Goal: Communication & Community: Ask a question

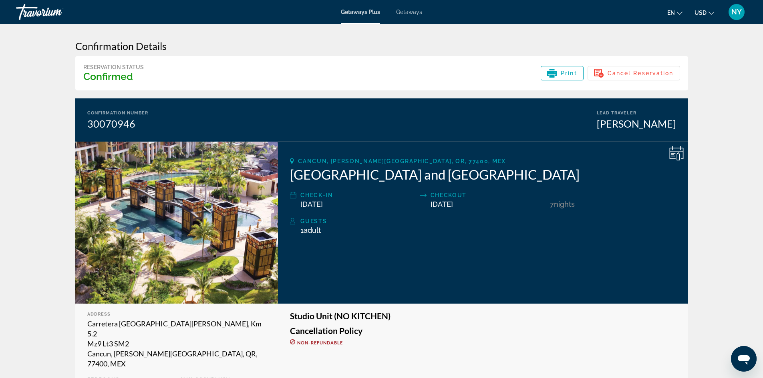
click at [357, 14] on span "Getaways Plus" at bounding box center [360, 12] width 39 height 6
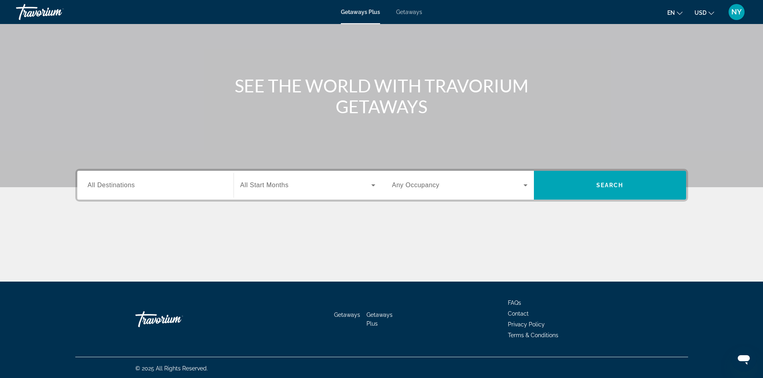
scroll to position [54, 0]
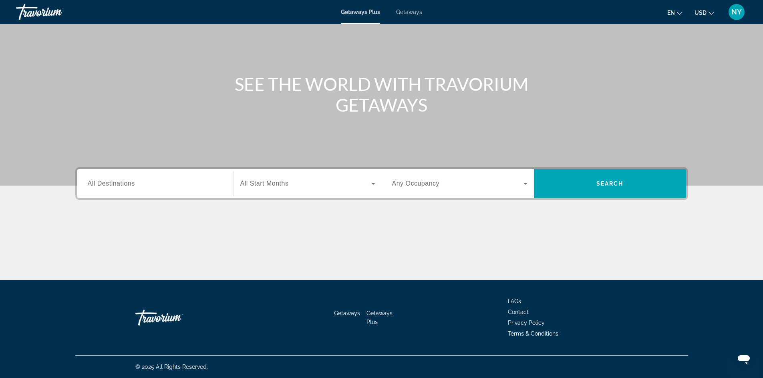
click at [376, 310] on li "Getaways Plus" at bounding box center [382, 317] width 32 height 18
click at [373, 312] on span "Getaways Plus" at bounding box center [379, 317] width 26 height 15
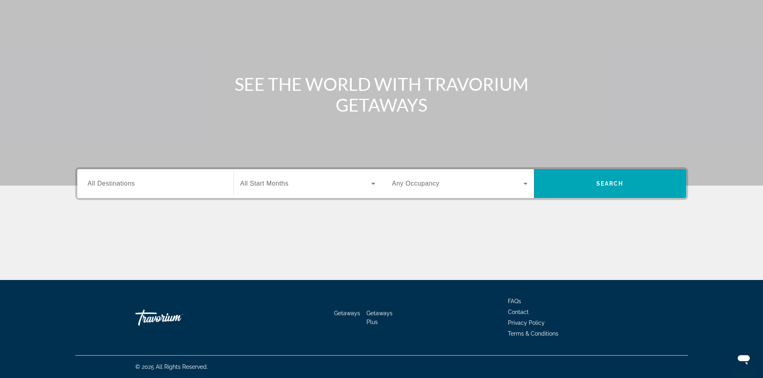
scroll to position [0, 0]
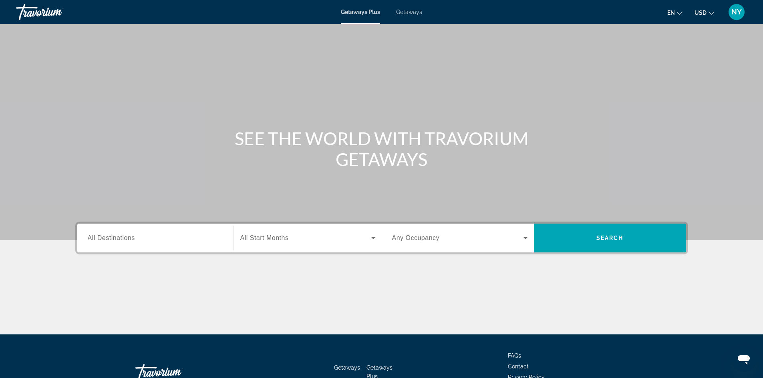
click at [733, 8] on span "NY" at bounding box center [736, 12] width 10 height 8
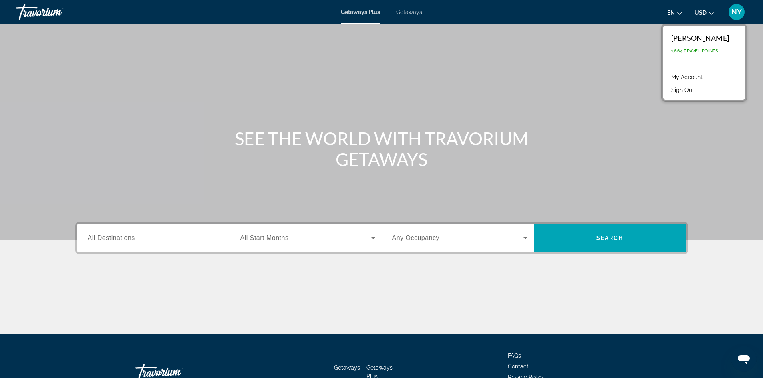
click at [667, 73] on link "My Account" at bounding box center [686, 77] width 39 height 10
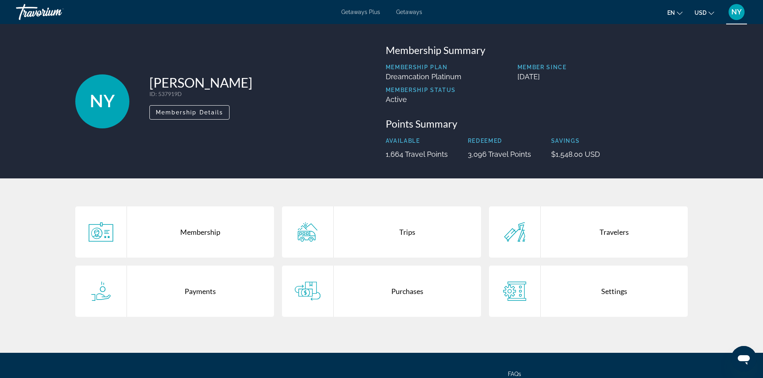
click at [396, 294] on div "Purchases" at bounding box center [407, 291] width 147 height 51
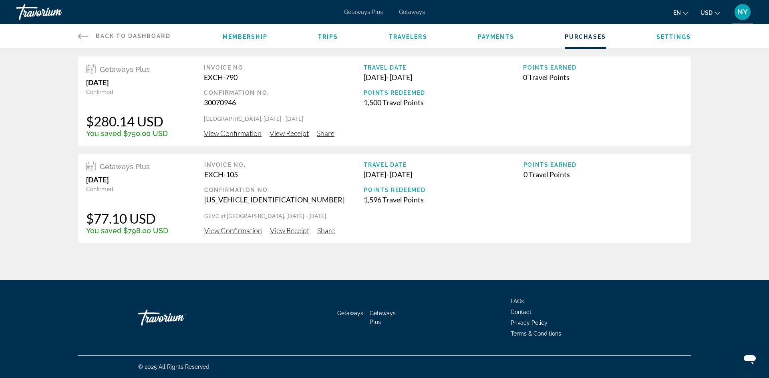
click at [290, 133] on span "View Receipt" at bounding box center [289, 133] width 39 height 9
click at [325, 34] on span "Trips" at bounding box center [328, 37] width 20 height 6
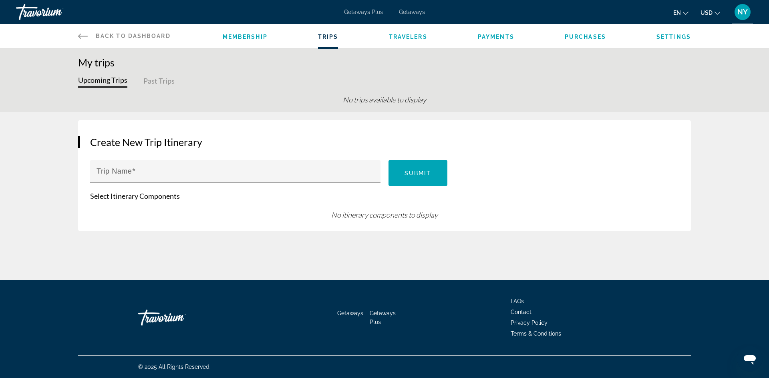
click at [401, 39] on span "Travelers" at bounding box center [408, 37] width 38 height 6
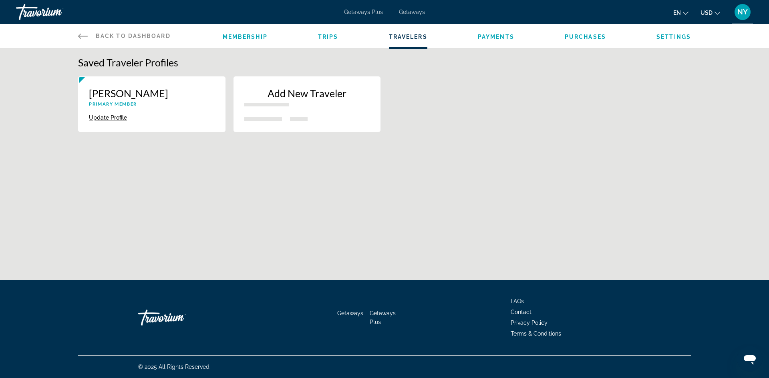
click at [328, 36] on span "Trips" at bounding box center [328, 37] width 20 height 6
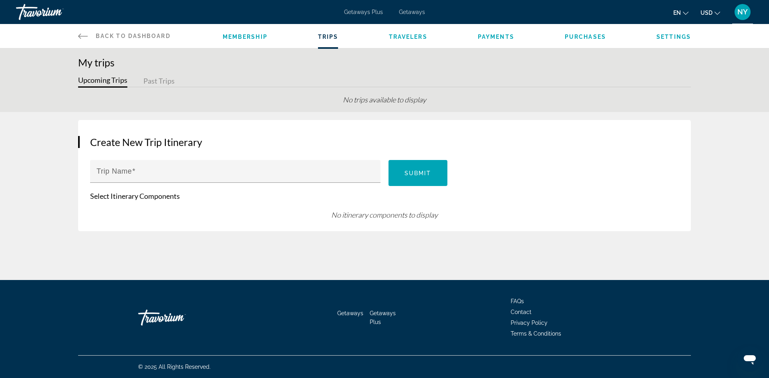
click at [254, 40] on span "Membership" at bounding box center [245, 37] width 45 height 6
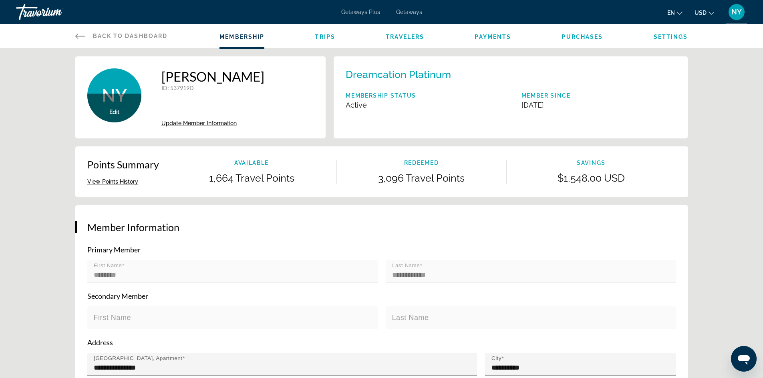
click at [78, 36] on icon "Main content" at bounding box center [80, 36] width 10 height 10
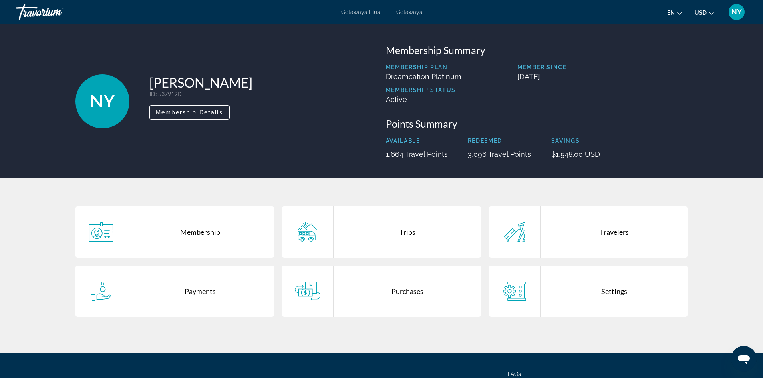
click at [605, 228] on div "Travelers" at bounding box center [614, 232] width 147 height 51
click at [382, 211] on div "Trips" at bounding box center [407, 232] width 147 height 51
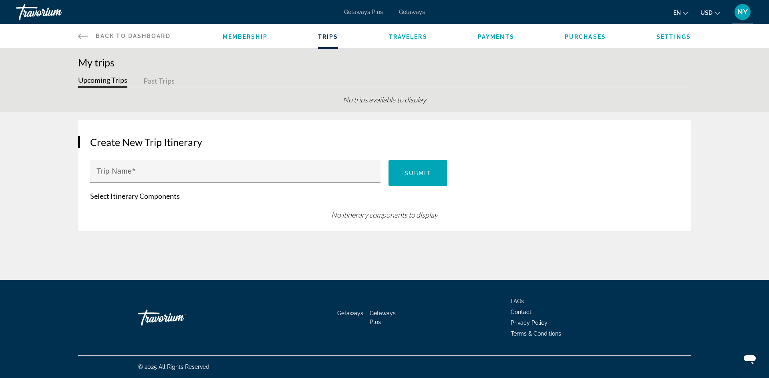
click at [499, 36] on span "Payments" at bounding box center [496, 37] width 36 height 6
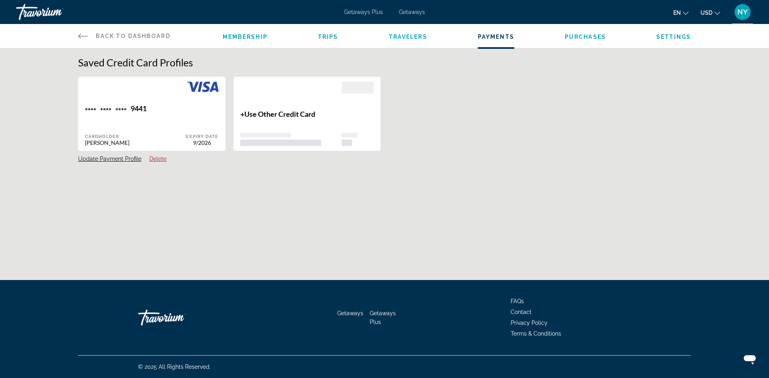
click at [105, 35] on span "Back to Dashboard" at bounding box center [133, 36] width 75 height 6
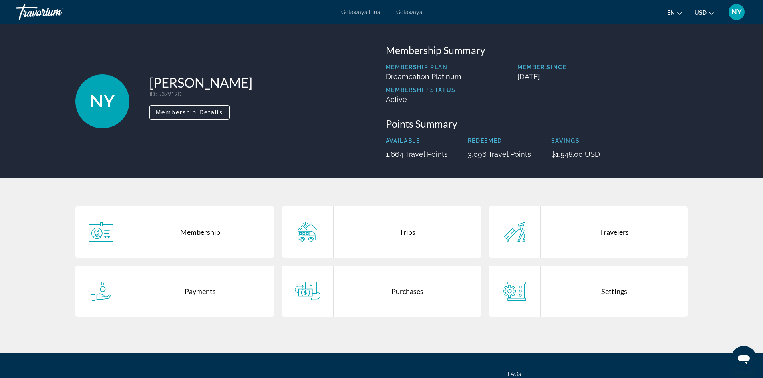
click at [184, 287] on div "Payments" at bounding box center [200, 291] width 147 height 51
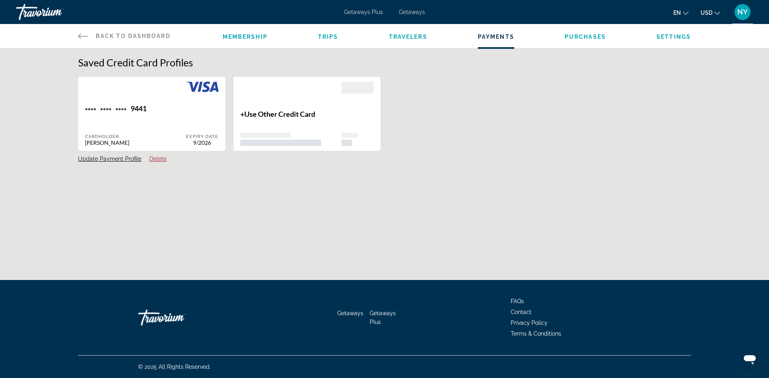
click at [145, 40] on link "Back to Dashboard Dashboard" at bounding box center [124, 36] width 93 height 24
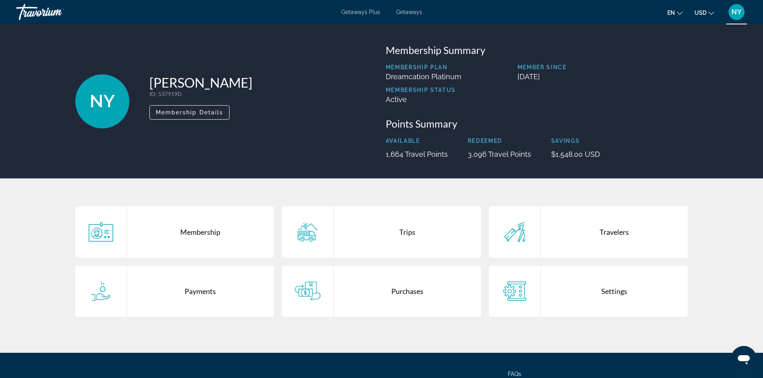
click at [579, 231] on div "Travelers" at bounding box center [614, 232] width 147 height 51
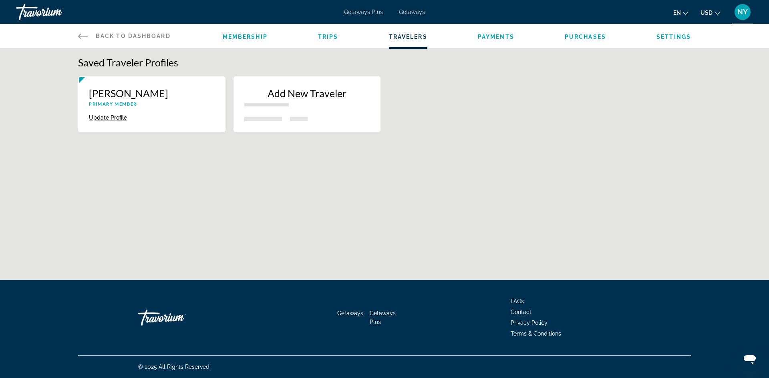
click at [137, 87] on p "[PERSON_NAME]" at bounding box center [152, 93] width 126 height 12
click at [103, 115] on button "Update Profile" at bounding box center [108, 117] width 38 height 7
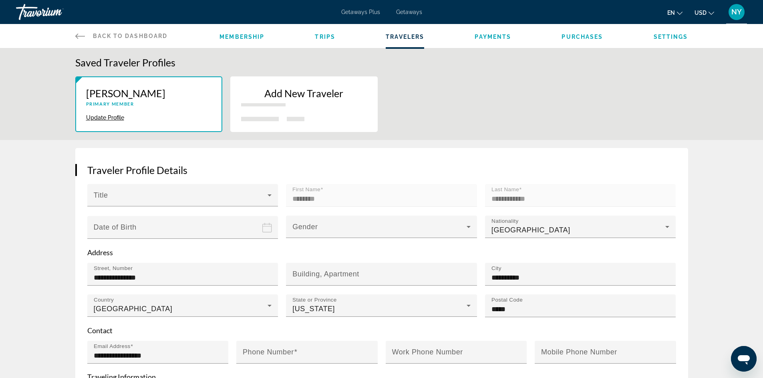
click at [330, 34] on span "Trips" at bounding box center [325, 37] width 20 height 6
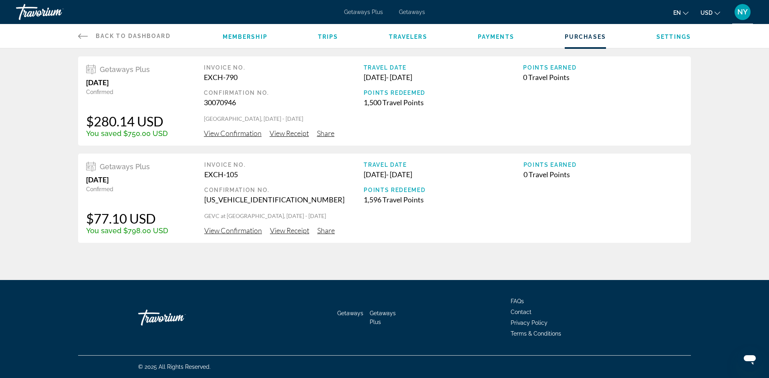
click at [233, 132] on span "View Confirmation" at bounding box center [233, 133] width 58 height 9
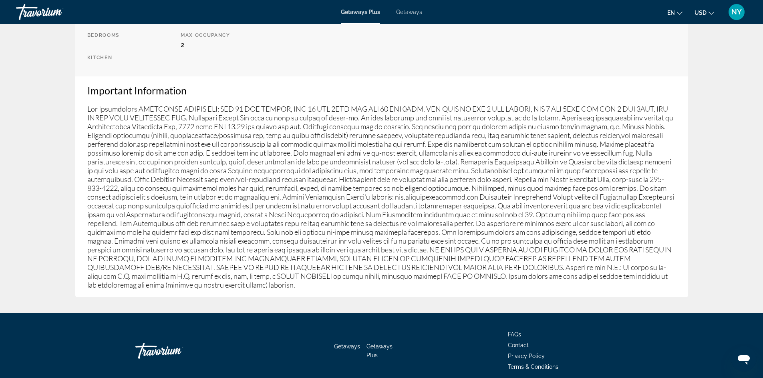
scroll to position [358, 0]
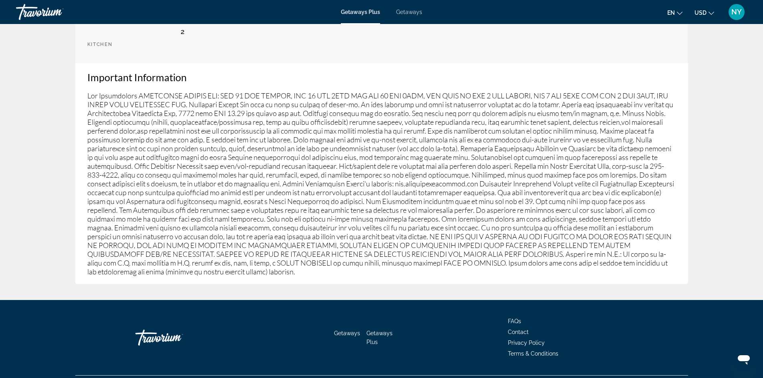
click at [521, 329] on span "Contact" at bounding box center [518, 332] width 21 height 6
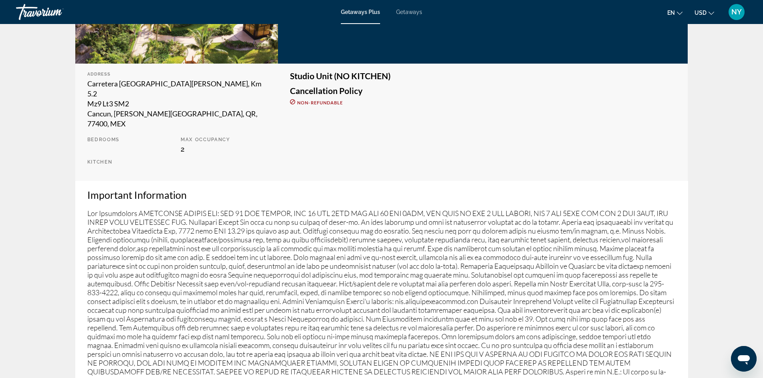
scroll to position [358, 0]
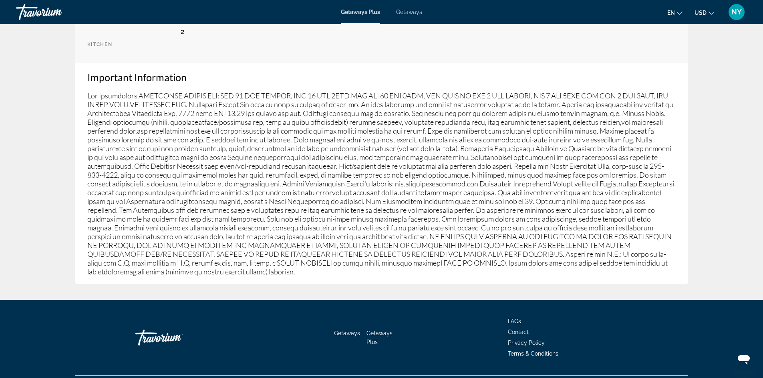
click at [518, 329] on span "Contact" at bounding box center [518, 332] width 21 height 6
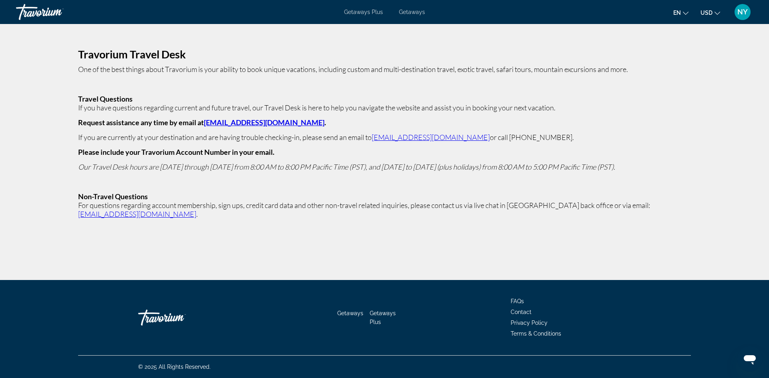
click at [229, 125] on link "traveldesk@travorium.com" at bounding box center [264, 122] width 121 height 9
click at [557, 86] on p "Main content" at bounding box center [384, 84] width 613 height 9
drag, startPoint x: 296, startPoint y: 124, endPoint x: 203, endPoint y: 121, distance: 93.0
click at [203, 121] on p "Request assistance any time by email at traveldesk@travorium.com ." at bounding box center [384, 122] width 613 height 9
copy strong "traveldesk@travorium.com ."
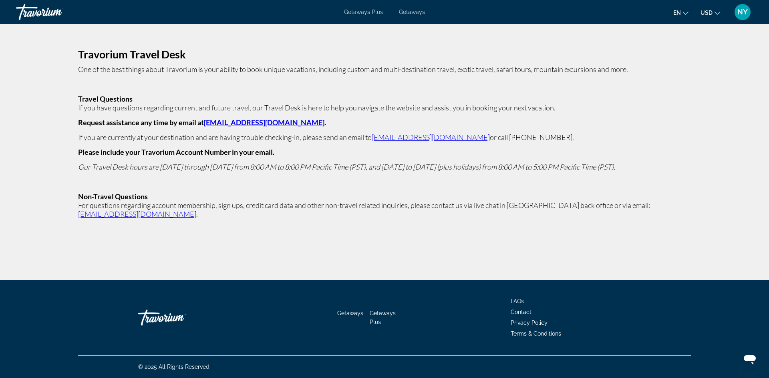
click at [259, 48] on div "Travorium Travel Desk One of the best things about Travorium is your ability to…" at bounding box center [384, 134] width 769 height 221
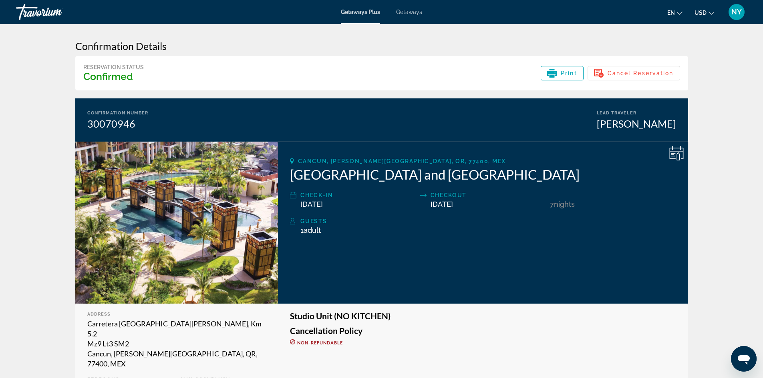
click at [408, 17] on div "Getaways Plus Getaways en English Español Français Italiano Português русский U…" at bounding box center [381, 12] width 763 height 21
click at [404, 11] on span "Getaways" at bounding box center [409, 12] width 26 height 6
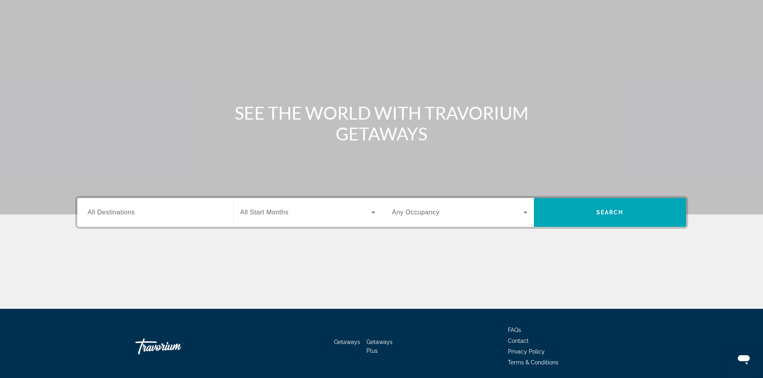
scroll to position [54, 0]
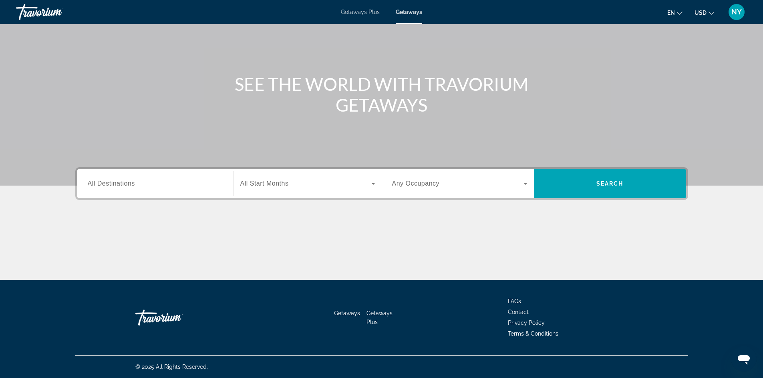
click at [513, 310] on span "Contact" at bounding box center [518, 312] width 21 height 6
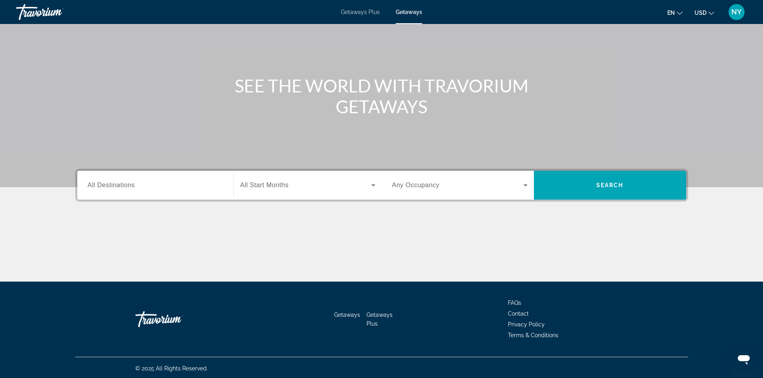
scroll to position [54, 0]
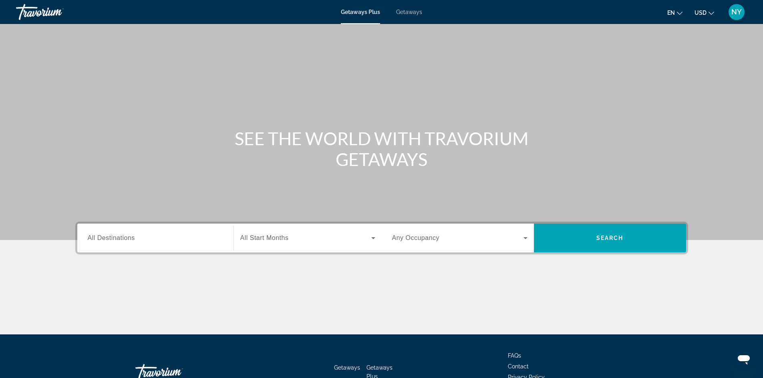
click at [734, 10] on span "NY" at bounding box center [736, 12] width 10 height 8
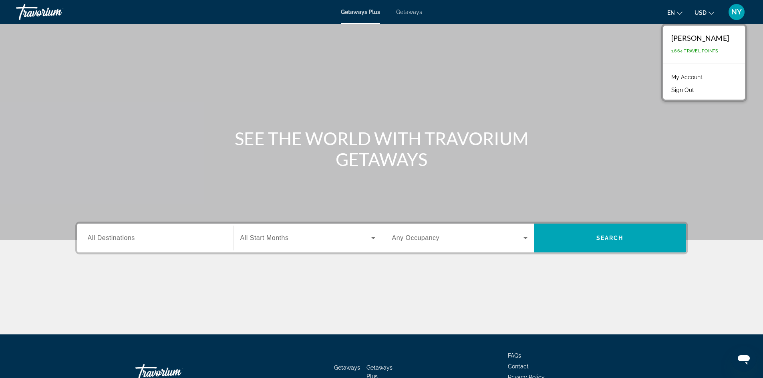
click at [734, 10] on span "NY" at bounding box center [736, 12] width 10 height 8
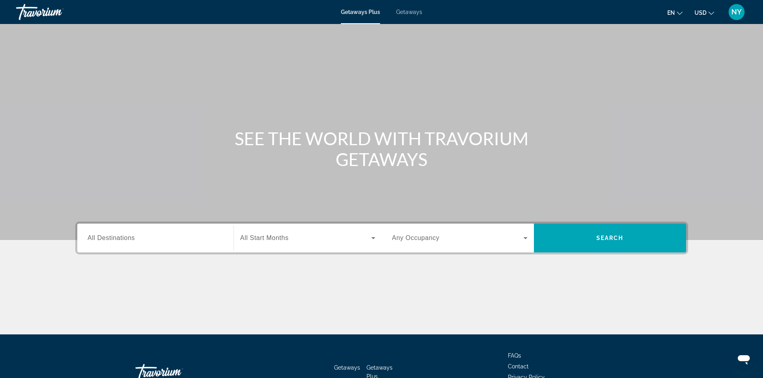
click at [734, 10] on span "NY" at bounding box center [736, 12] width 10 height 8
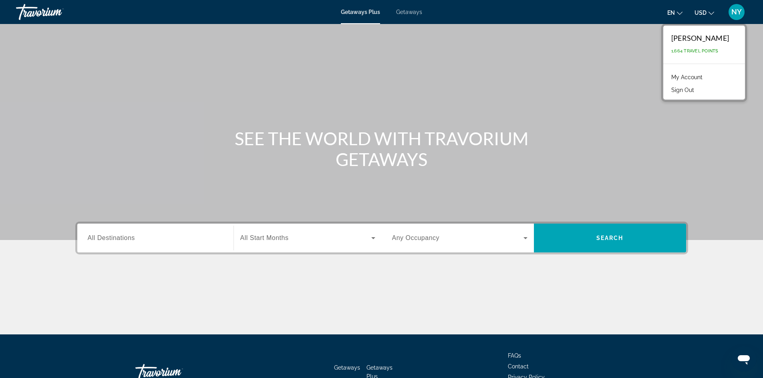
click at [667, 72] on link "My Account" at bounding box center [686, 77] width 39 height 10
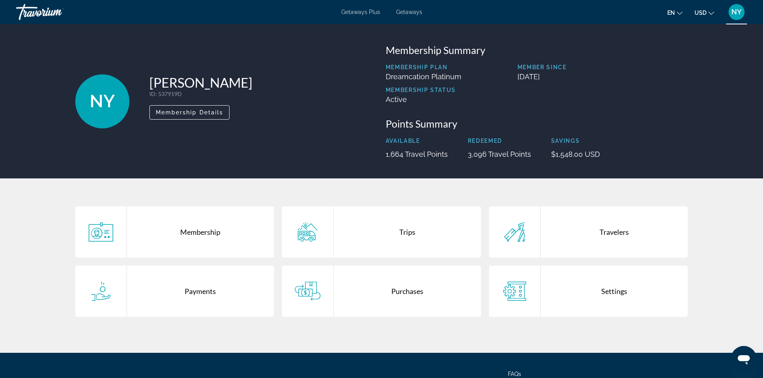
click at [197, 231] on div "Membership" at bounding box center [200, 232] width 147 height 51
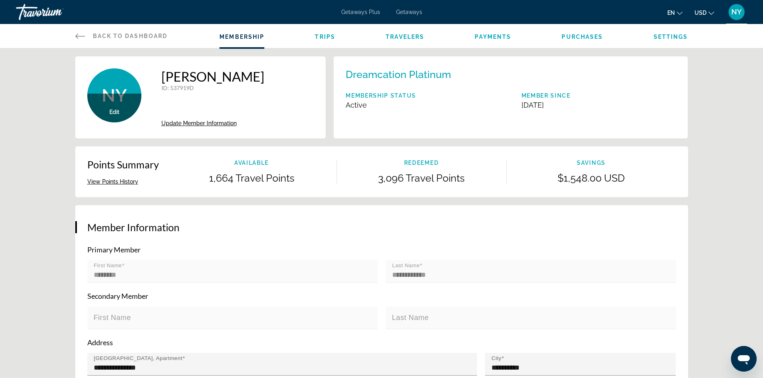
click at [247, 34] on span "Membership" at bounding box center [241, 37] width 45 height 6
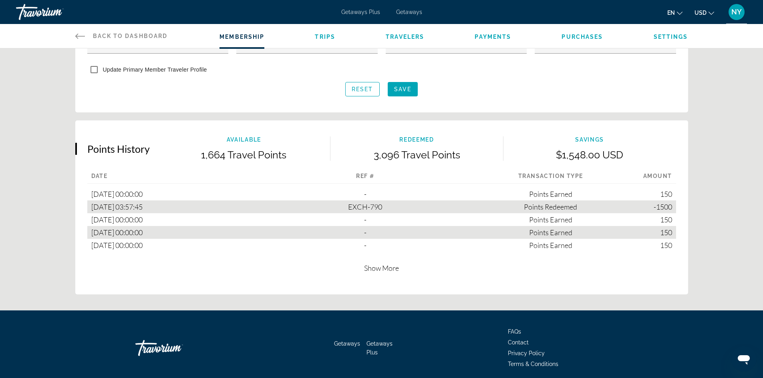
scroll to position [429, 0]
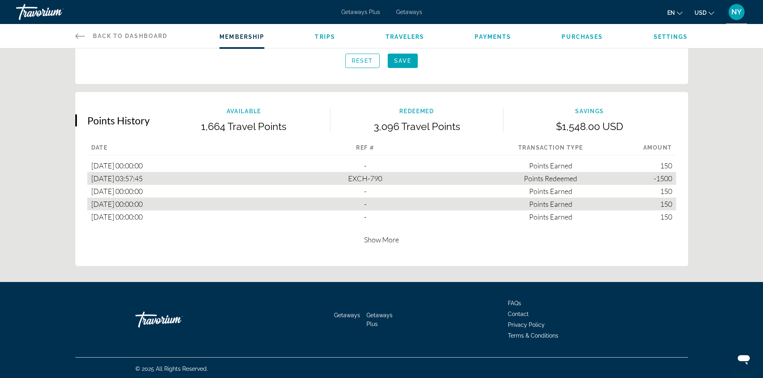
click at [739, 355] on icon "Open messaging window" at bounding box center [743, 359] width 14 height 14
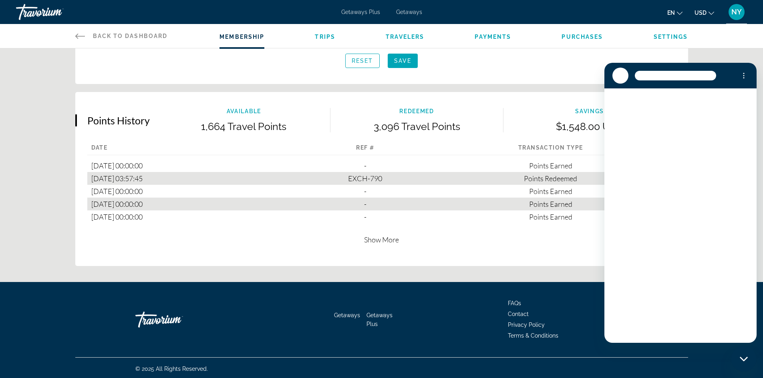
scroll to position [0, 0]
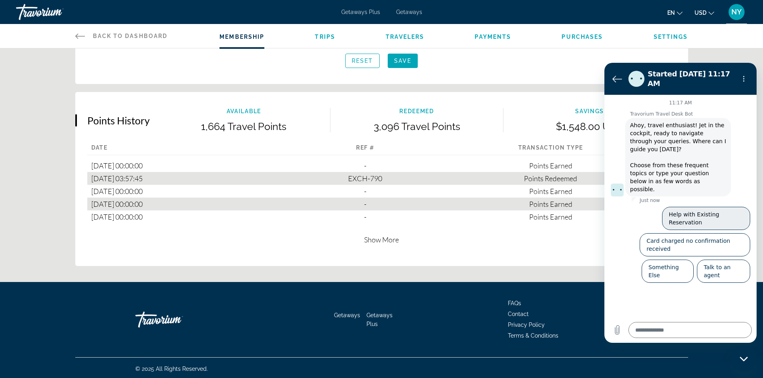
click at [687, 207] on button "Help with Existing Reservation" at bounding box center [706, 218] width 88 height 23
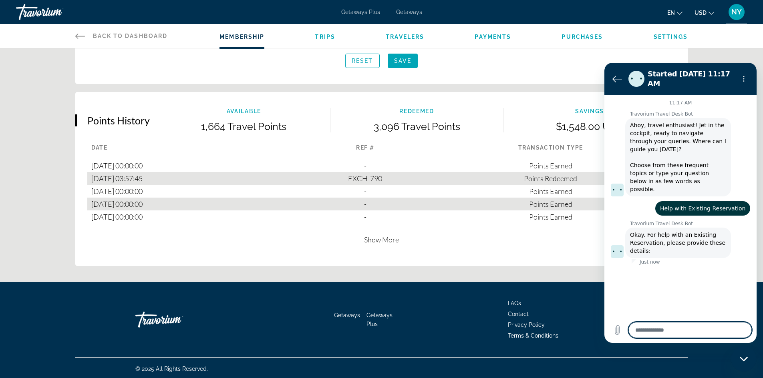
type textarea "*"
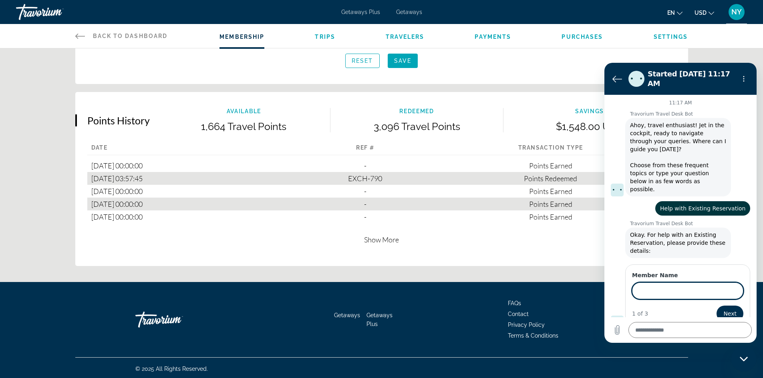
click at [637, 283] on input "Member Name" at bounding box center [687, 291] width 111 height 17
type input "**********"
click at [731, 309] on span "Next" at bounding box center [729, 314] width 13 height 10
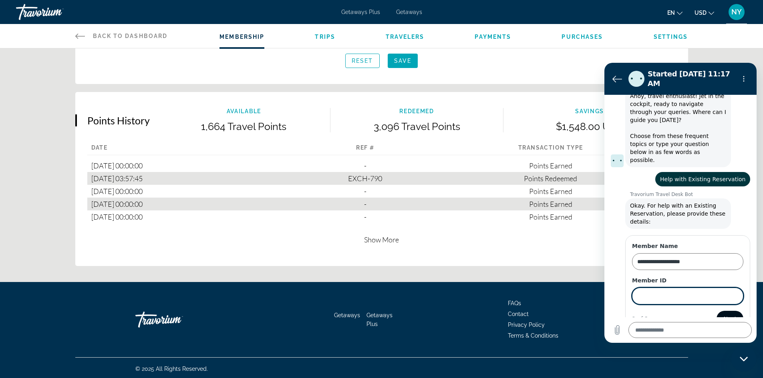
scroll to position [32, 0]
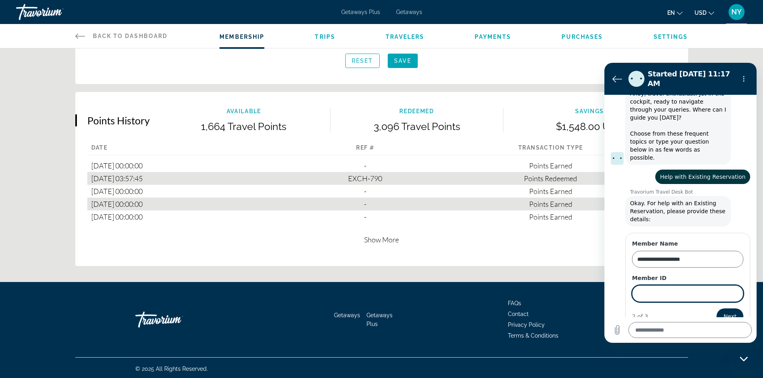
click at [650, 286] on input "Member ID" at bounding box center [687, 294] width 111 height 17
paste input "*******"
type input "*******"
click at [718, 309] on button "Next" at bounding box center [729, 317] width 27 height 16
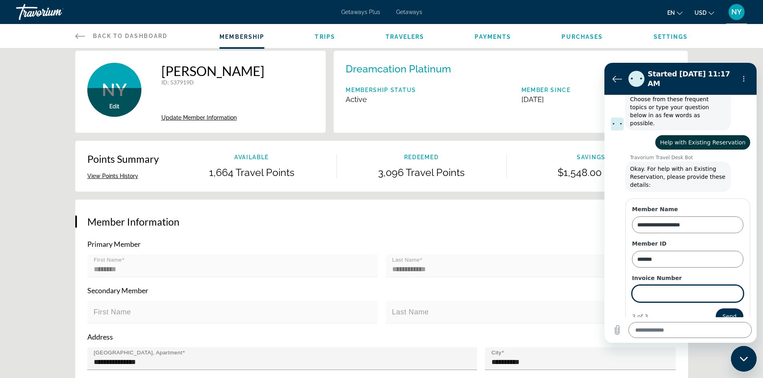
scroll to position [0, 0]
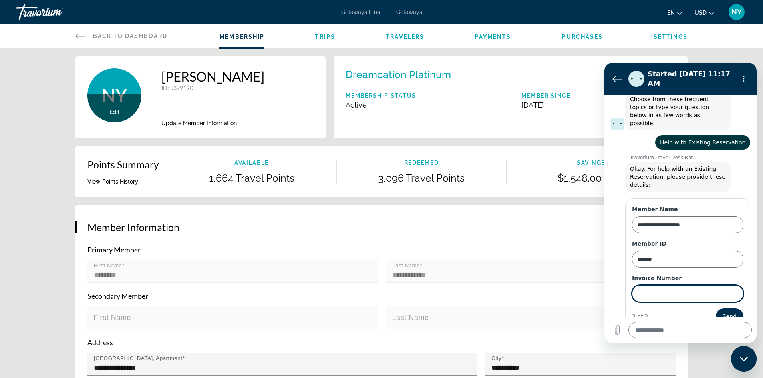
click at [327, 36] on span "Trips" at bounding box center [325, 37] width 20 height 6
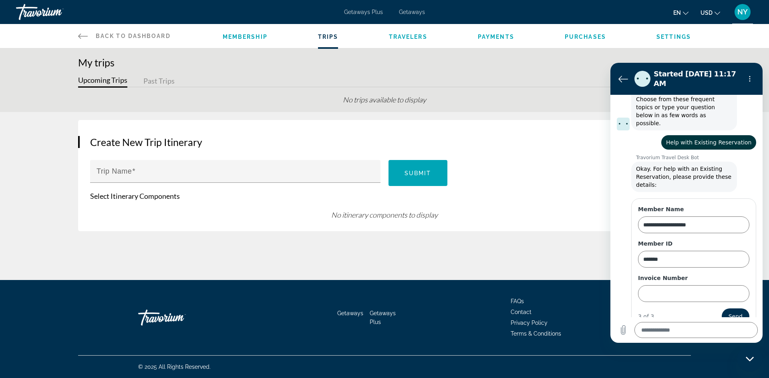
click at [248, 35] on span "Membership" at bounding box center [245, 37] width 45 height 6
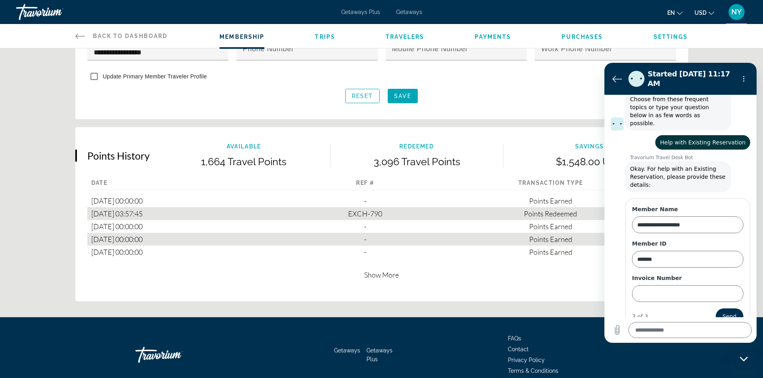
scroll to position [400, 0]
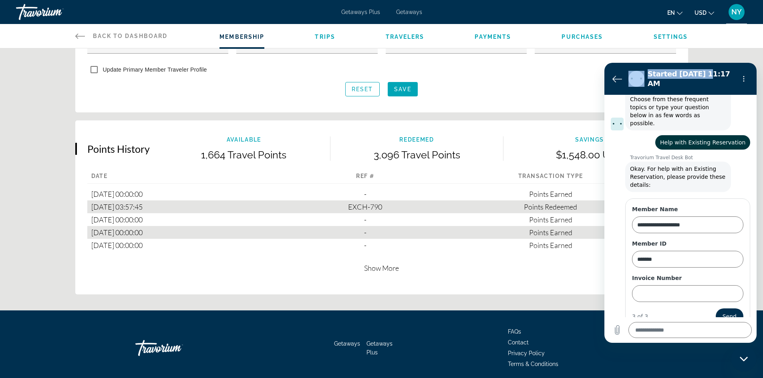
drag, startPoint x: 696, startPoint y: 68, endPoint x: 368, endPoint y: 63, distance: 328.8
click at [604, 63] on html "**********" at bounding box center [680, 203] width 152 height 280
drag, startPoint x: 725, startPoint y: 66, endPoint x: 1185, endPoint y: 188, distance: 475.4
click at [604, 98] on html "**********" at bounding box center [680, 203] width 152 height 280
click at [486, 271] on div "Points History Available 1,664 Travel Points Redeemed 3,096 Travel Points Savin…" at bounding box center [381, 208] width 613 height 174
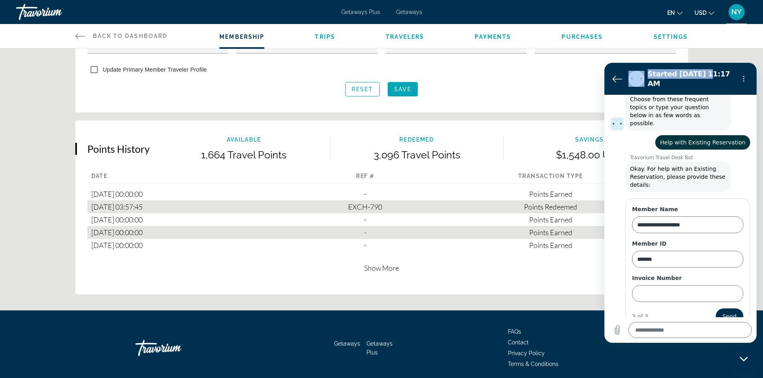
drag, startPoint x: 752, startPoint y: 78, endPoint x: 719, endPoint y: 75, distance: 32.9
click at [732, 82] on section "Started [DATE] 11:17 AM" at bounding box center [680, 79] width 152 height 32
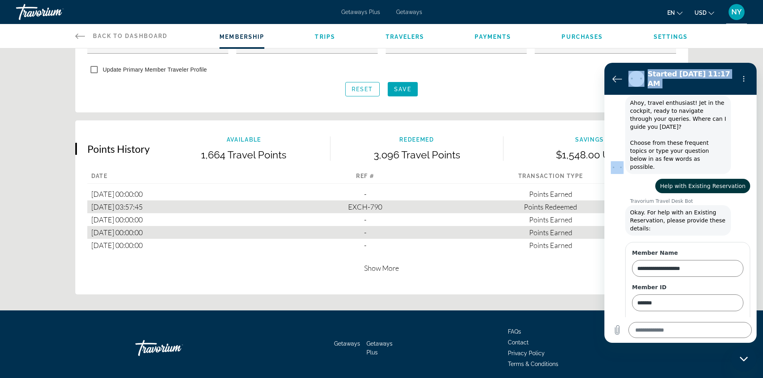
scroll to position [20, 0]
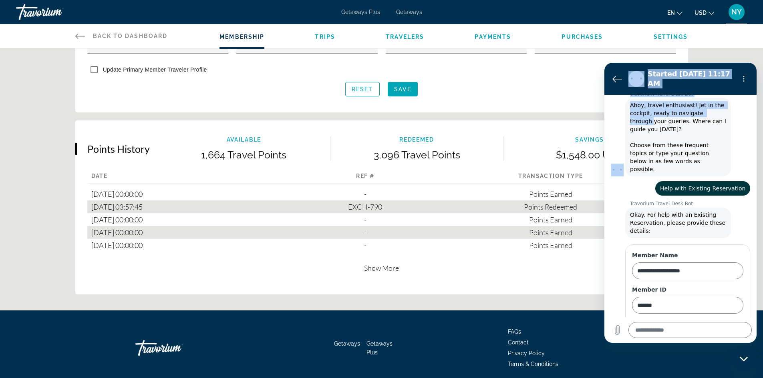
drag, startPoint x: 614, startPoint y: 64, endPoint x: 616, endPoint y: 101, distance: 36.1
click at [627, 111] on div "**********" at bounding box center [680, 203] width 152 height 280
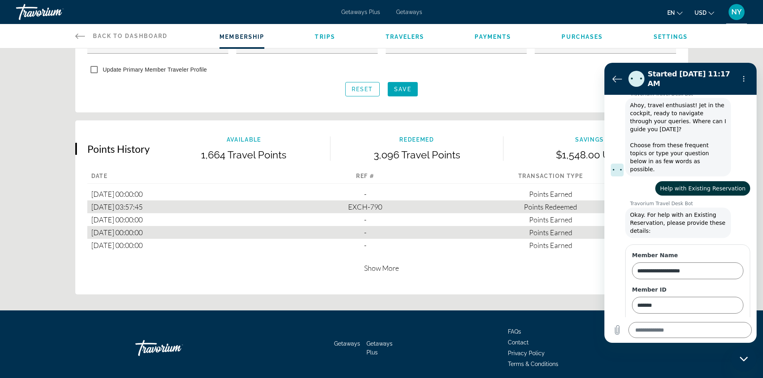
drag, startPoint x: 612, startPoint y: 68, endPoint x: 606, endPoint y: 103, distance: 36.1
click at [621, 87] on section "Started [DATE] 11:17 AM" at bounding box center [680, 79] width 152 height 32
click at [499, 266] on p "Show More" at bounding box center [381, 268] width 589 height 9
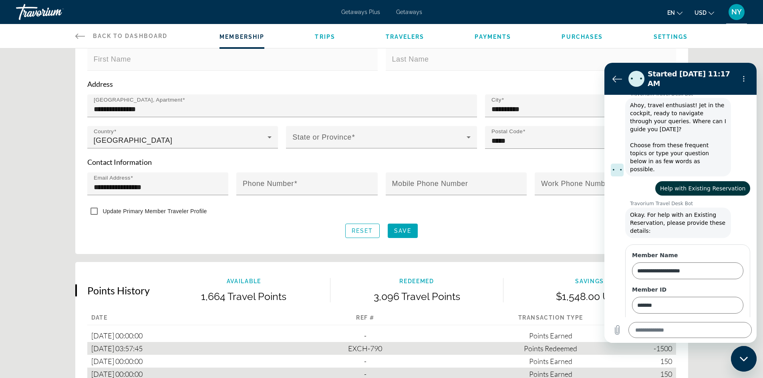
scroll to position [240, 0]
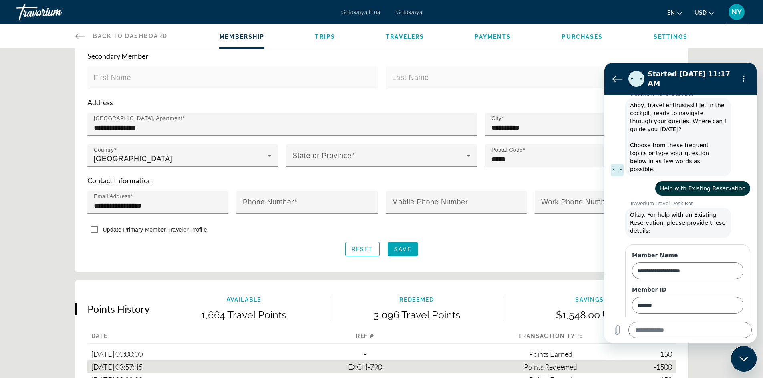
click at [359, 363] on span "EXCH-790" at bounding box center [365, 367] width 34 height 9
click at [138, 365] on div "[DATE] 03:57:45" at bounding box center [179, 367] width 185 height 13
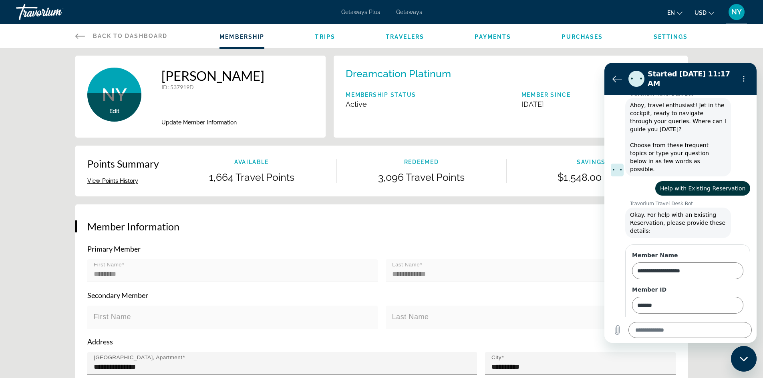
scroll to position [0, 0]
click at [487, 38] on span "Payments" at bounding box center [493, 37] width 36 height 6
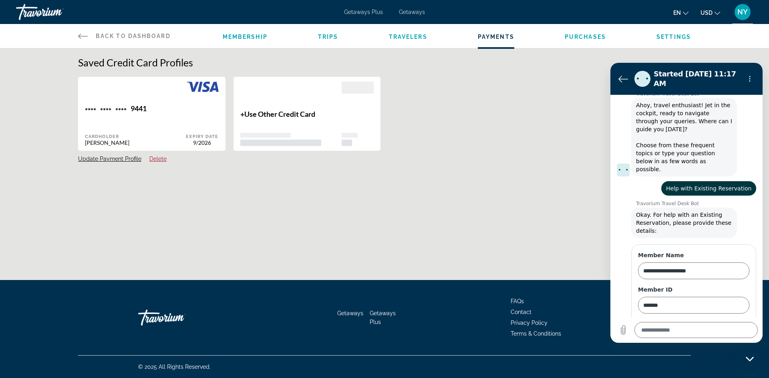
click at [580, 38] on span "Purchases" at bounding box center [585, 37] width 41 height 6
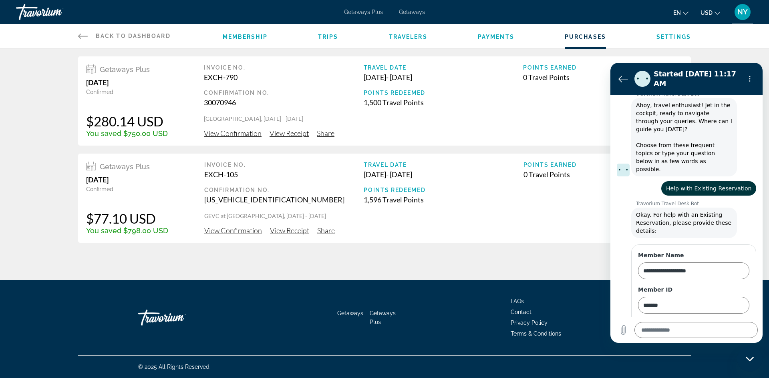
click at [280, 135] on span "View Receipt" at bounding box center [289, 133] width 39 height 9
click at [297, 135] on span "View Receipt" at bounding box center [289, 133] width 39 height 9
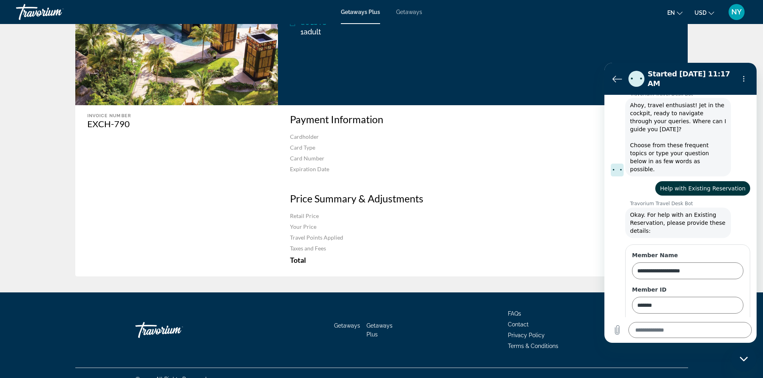
scroll to position [200, 0]
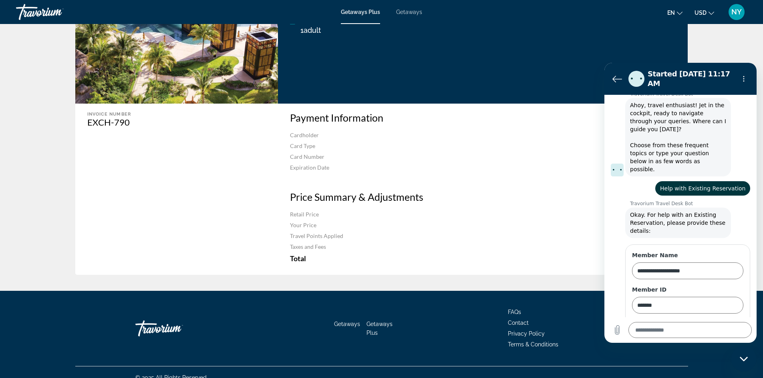
click at [111, 125] on div "EXCH-790" at bounding box center [174, 122] width 175 height 11
copy div "EXCH-790"
click at [656, 333] on textarea at bounding box center [689, 330] width 123 height 16
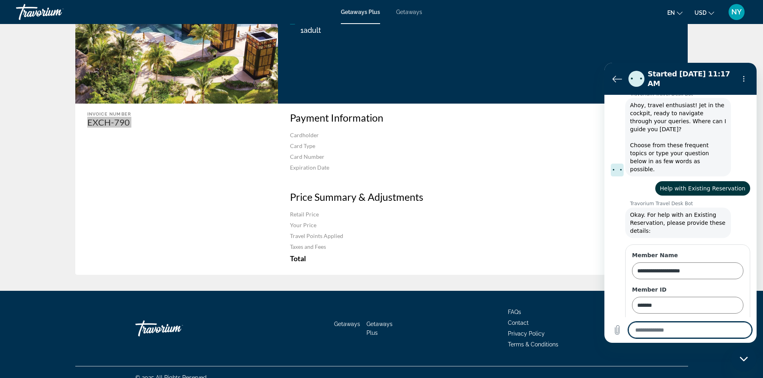
type textarea "********"
type textarea "*"
type textarea "********"
click at [740, 331] on icon "Send message" at bounding box center [745, 331] width 10 height 10
type textarea "*"
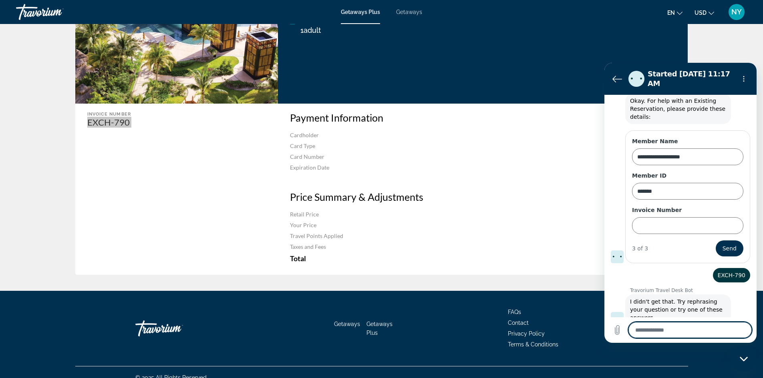
scroll to position [135, 0]
click at [670, 217] on input "Invoice Number" at bounding box center [687, 225] width 111 height 17
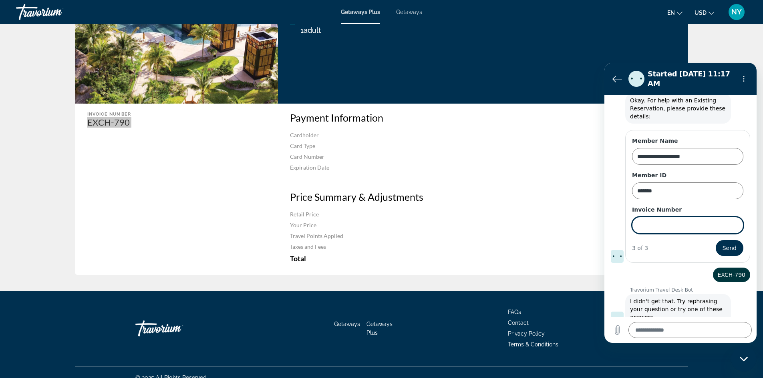
paste input "********"
type input "********"
click at [722, 243] on span "Send" at bounding box center [729, 248] width 14 height 10
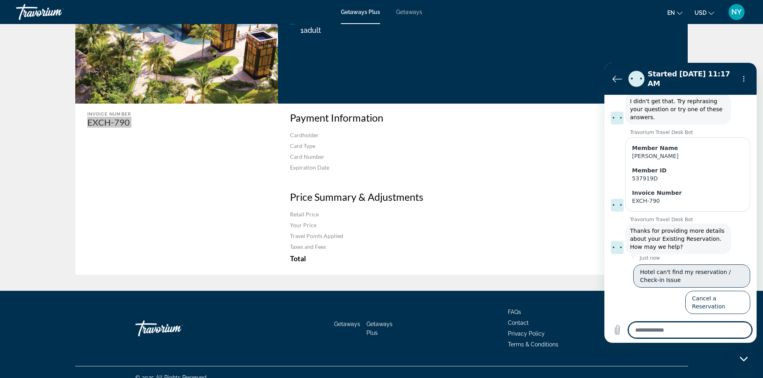
scroll to position [209, 0]
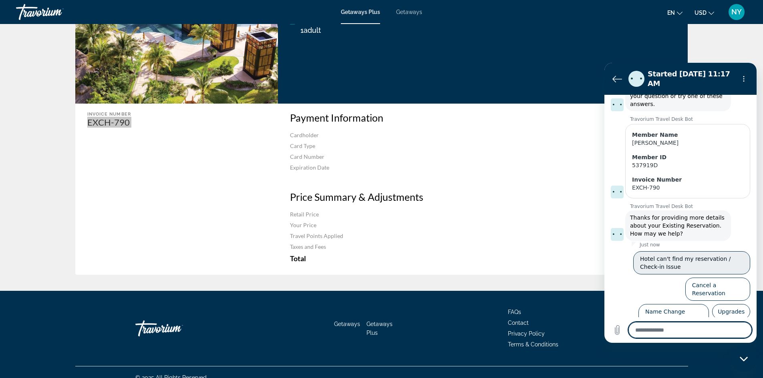
click at [684, 251] on button "Hotel can't find my reservation / Check-in Issue" at bounding box center [691, 262] width 117 height 23
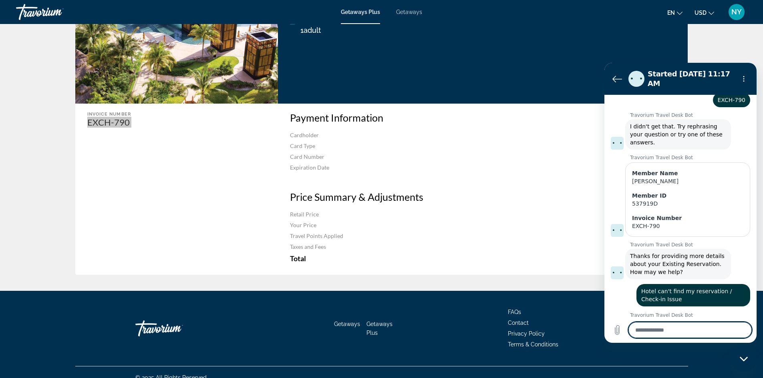
scroll to position [169, 0]
type textarea "*"
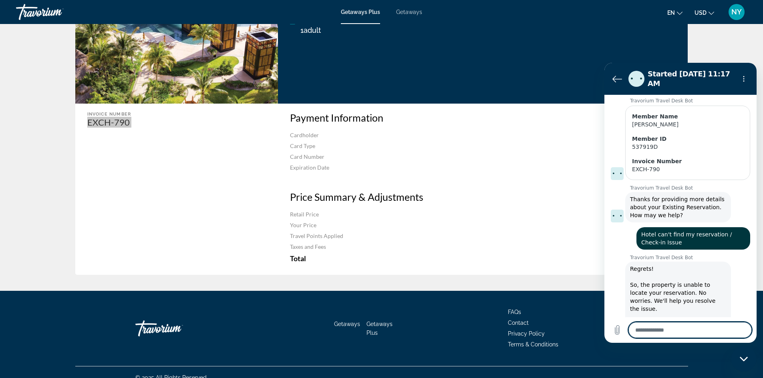
scroll to position [247, 0]
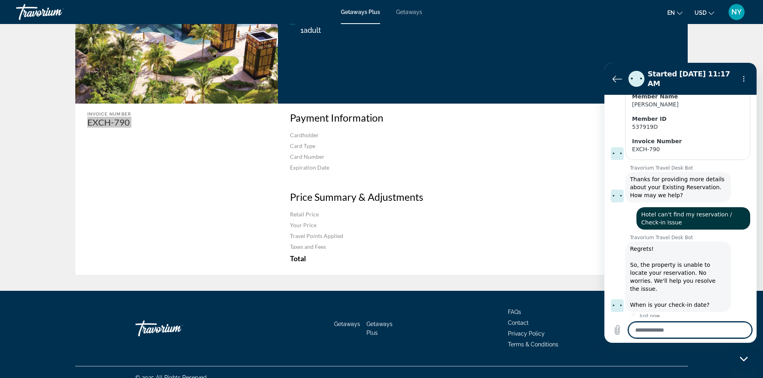
type textarea "*"
type textarea "**"
type textarea "*"
type textarea "***"
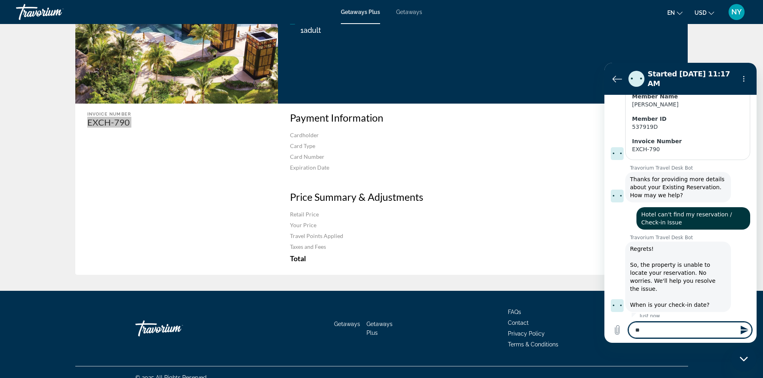
type textarea "*"
type textarea "****"
type textarea "*"
type textarea "*****"
type textarea "*"
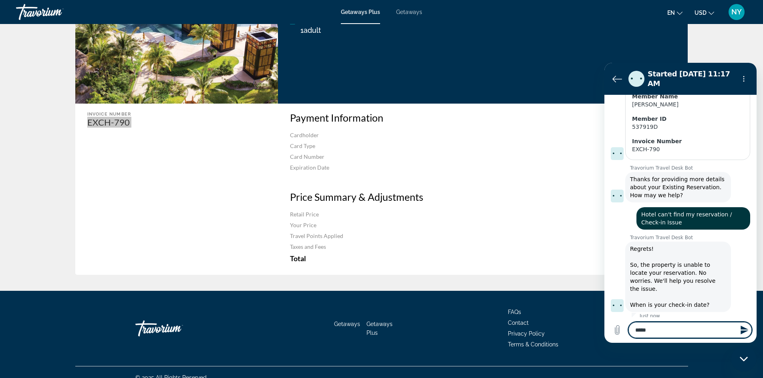
type textarea "******"
type textarea "*"
type textarea "*******"
type textarea "*"
type textarea "********"
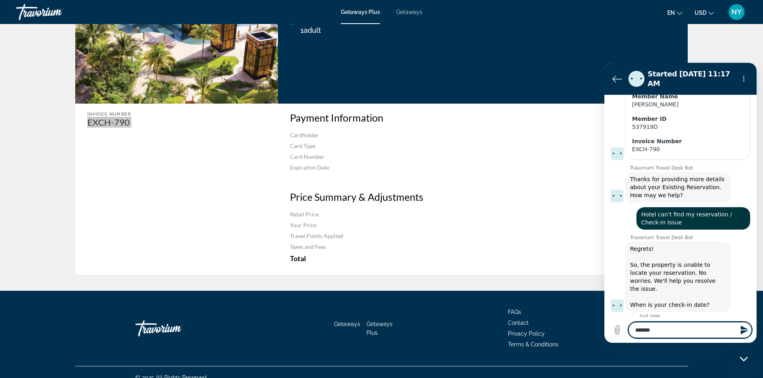
type textarea "*"
type textarea "*********"
type textarea "*"
type textarea "*********"
click at [741, 328] on icon "Send message" at bounding box center [744, 330] width 8 height 9
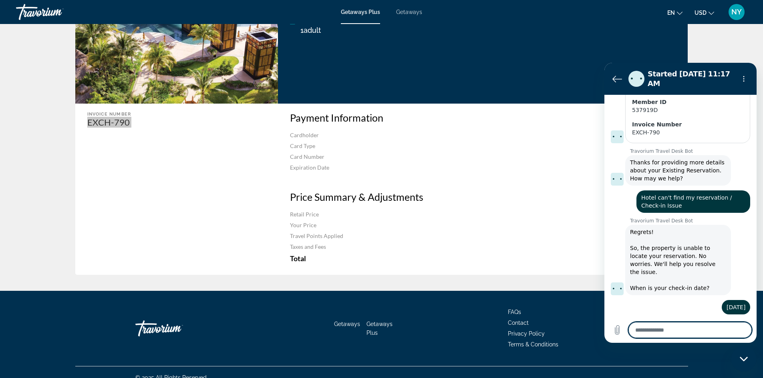
scroll to position [263, 0]
type textarea "*"
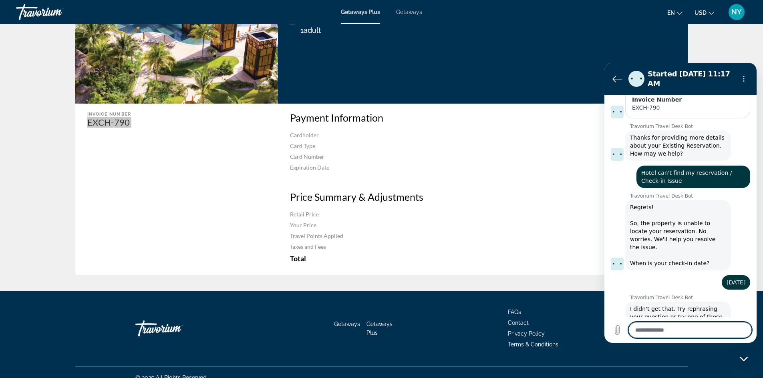
scroll to position [290, 0]
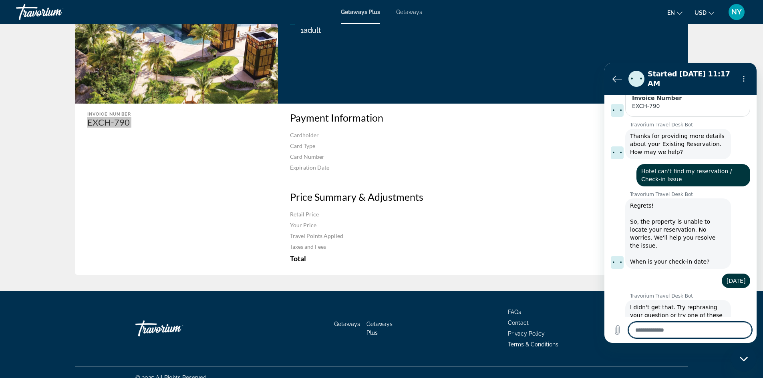
type textarea "*"
type textarea "**"
type textarea "*"
type textarea "***"
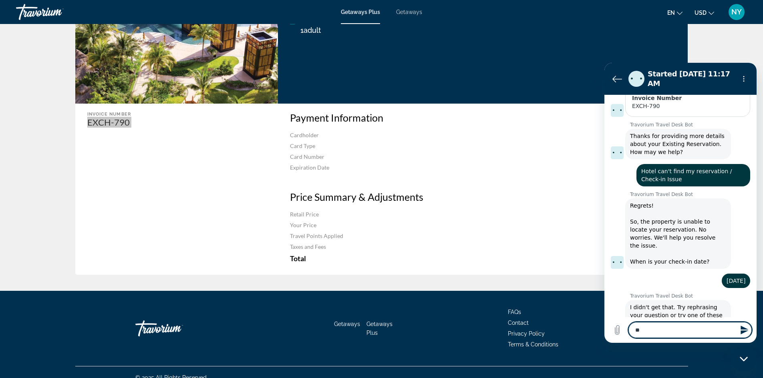
type textarea "*"
type textarea "****"
type textarea "*"
type textarea "*****"
type textarea "*"
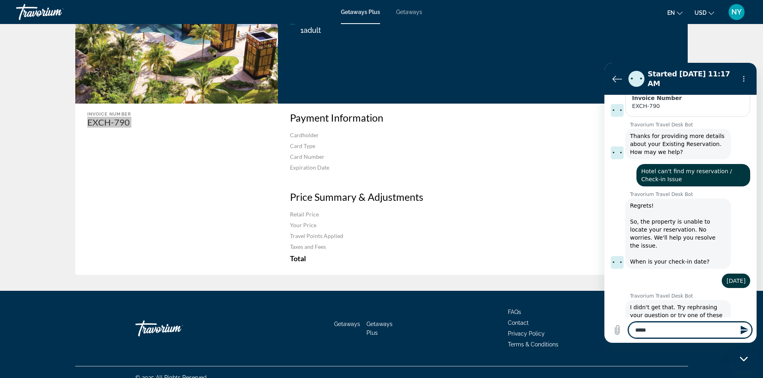
type textarea "******"
type textarea "*"
type textarea "*******"
type textarea "*"
type textarea "********"
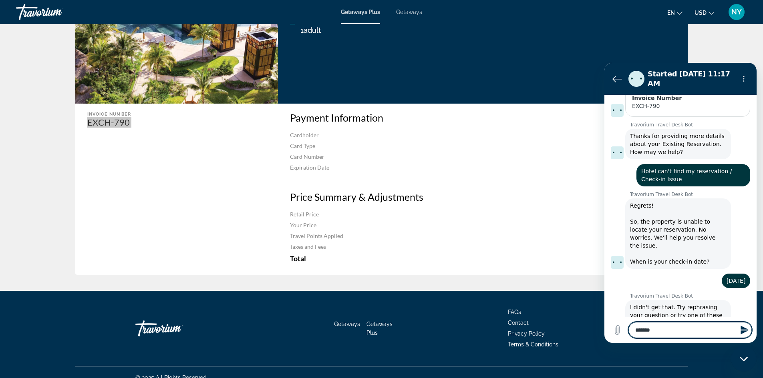
type textarea "*"
type textarea "*********"
type textarea "*"
type textarea "*********"
click at [743, 330] on icon "Send message" at bounding box center [745, 331] width 10 height 10
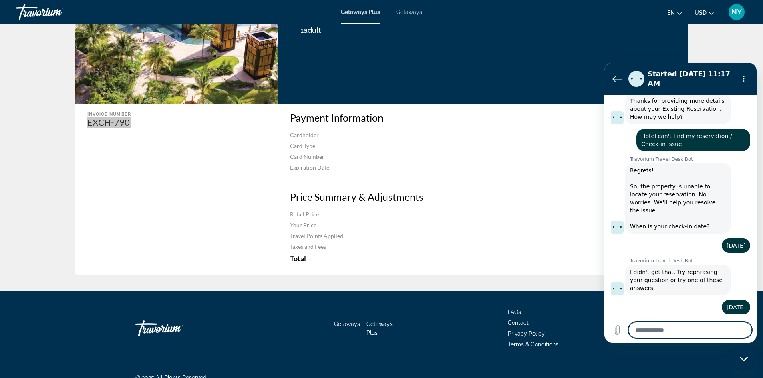
scroll to position [325, 0]
type textarea "*"
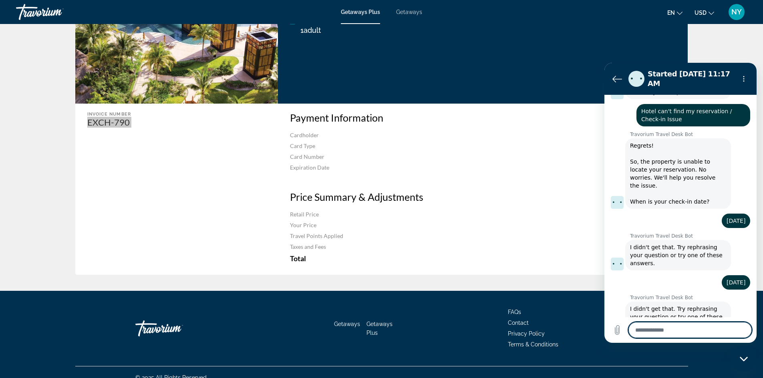
scroll to position [352, 0]
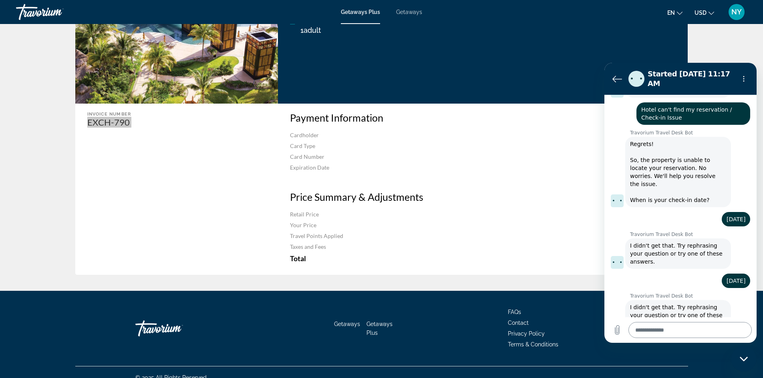
click at [633, 331] on textarea at bounding box center [689, 330] width 123 height 16
paste textarea "**********"
type textarea "**********"
type textarea "*"
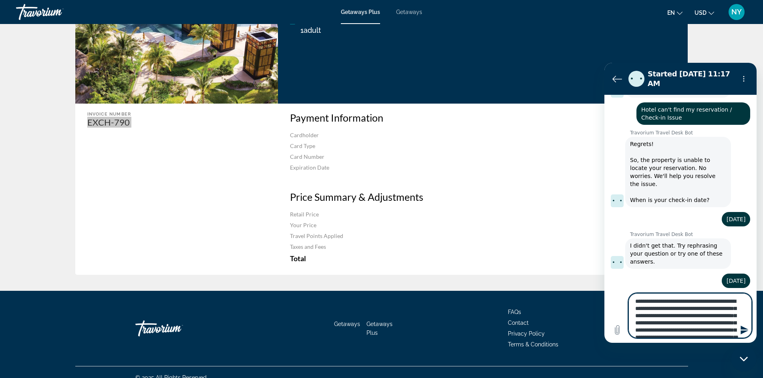
scroll to position [68, 0]
type textarea "**********"
click at [741, 329] on icon "Send message" at bounding box center [744, 330] width 8 height 9
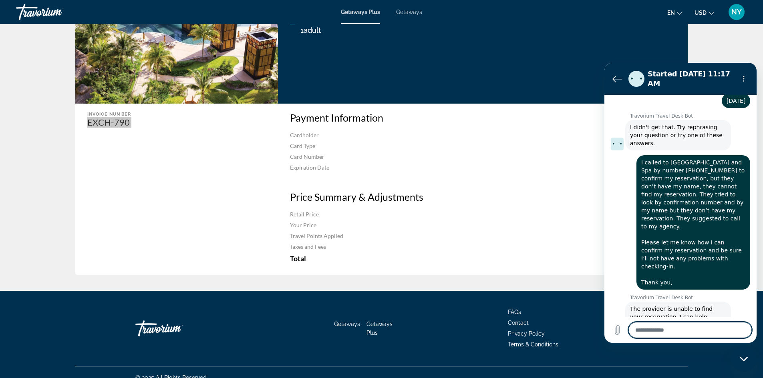
scroll to position [571, 0]
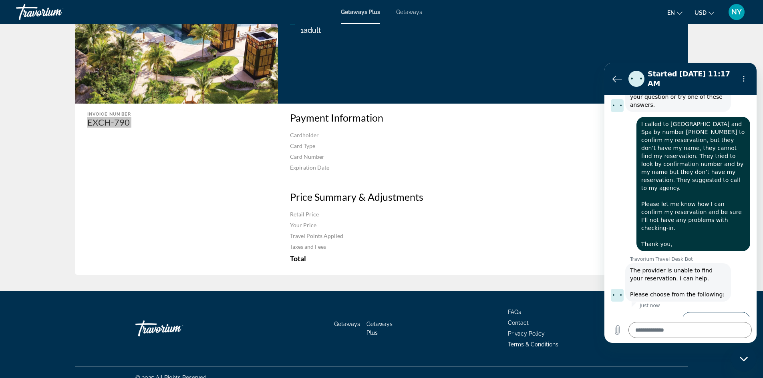
click at [682, 339] on button "My check-in is [DATE] or a future date" at bounding box center [688, 346] width 123 height 15
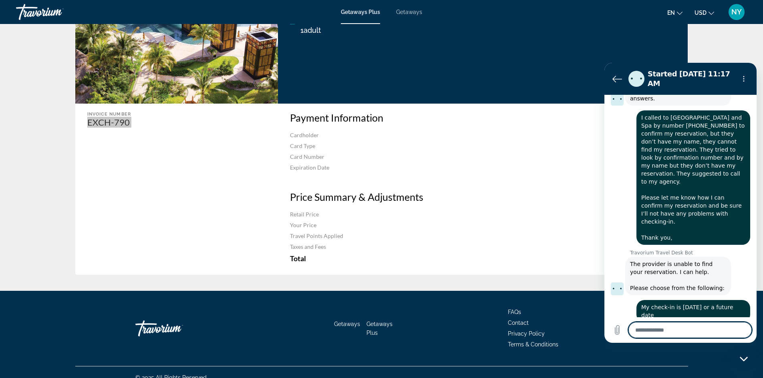
scroll to position [576, 0]
type textarea "*"
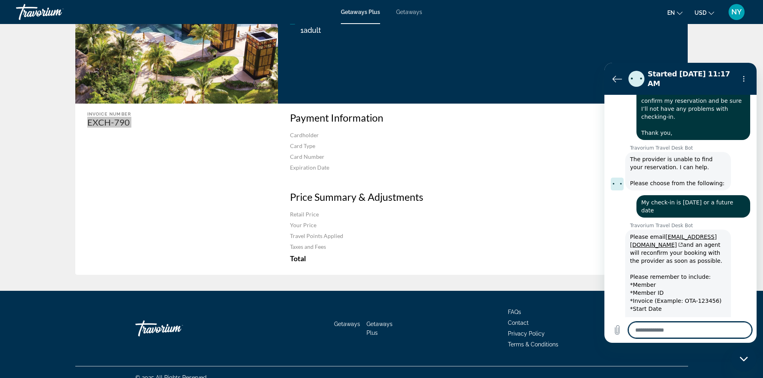
scroll to position [684, 0]
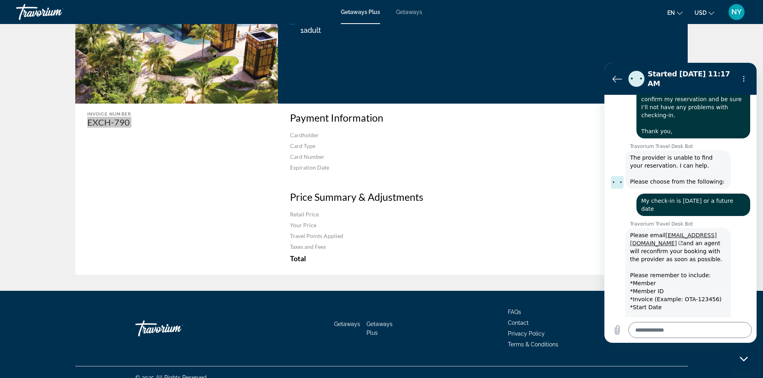
drag, startPoint x: 663, startPoint y: 212, endPoint x: 644, endPoint y: 213, distance: 18.8
click at [644, 232] on link "[EMAIL_ADDRESS][DOMAIN_NAME]" at bounding box center [673, 239] width 87 height 14
click at [553, 201] on h3 "Price Summary & Adjustments" at bounding box center [483, 197] width 386 height 12
click at [674, 232] on link "[EMAIL_ADDRESS][DOMAIN_NAME]" at bounding box center [673, 239] width 87 height 14
